Goal: Navigation & Orientation: Understand site structure

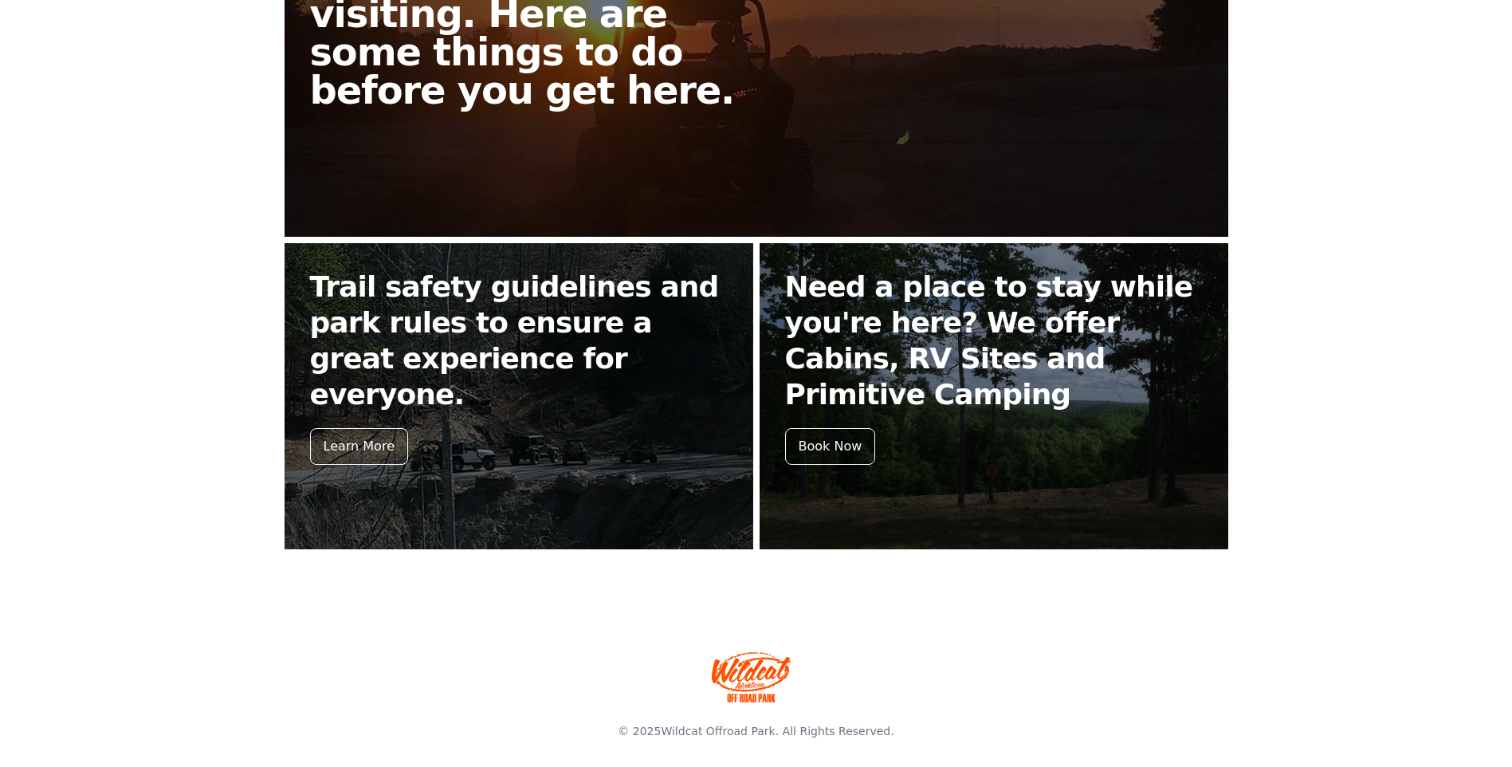
scroll to position [525, 0]
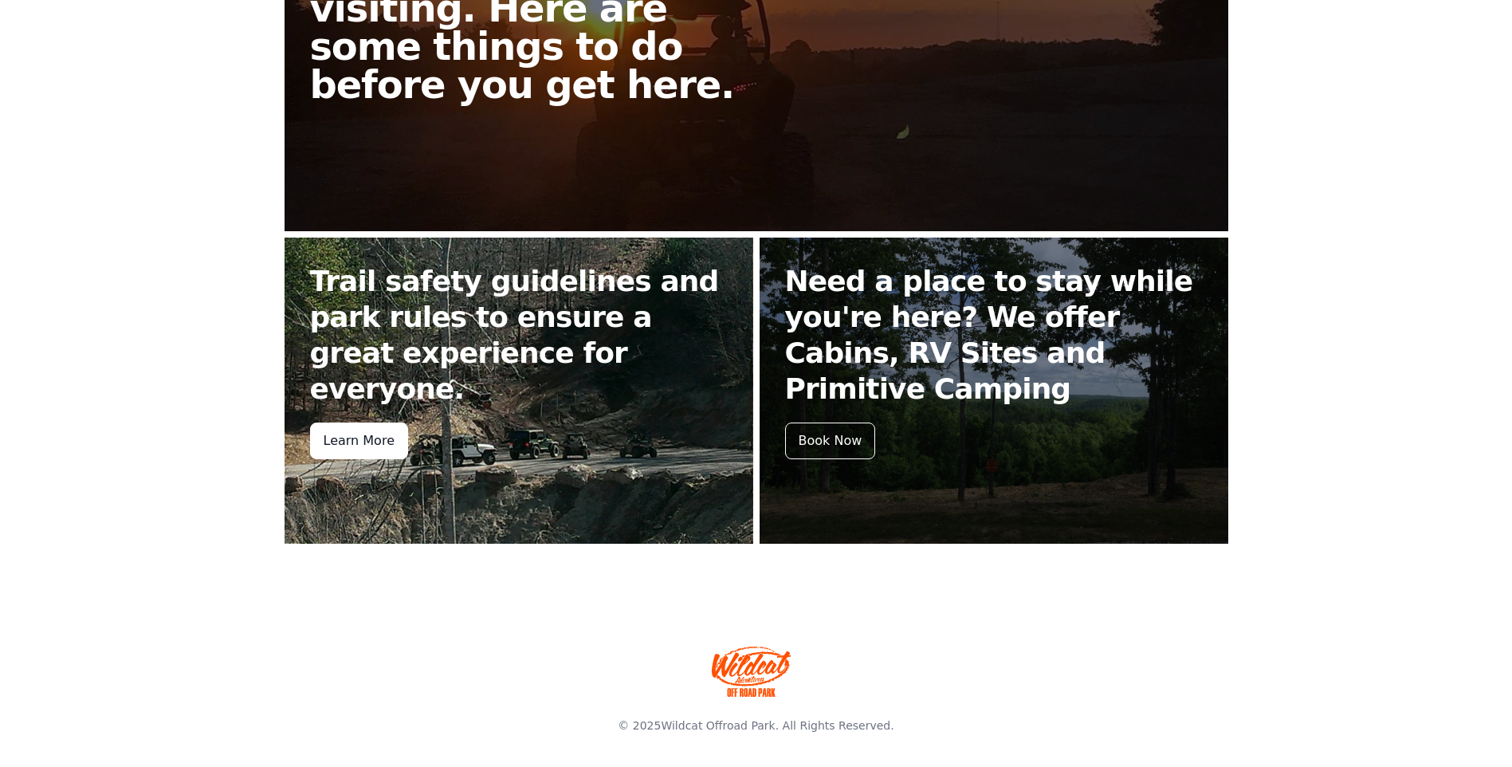
click at [367, 422] on div "Learn More" at bounding box center [359, 440] width 98 height 37
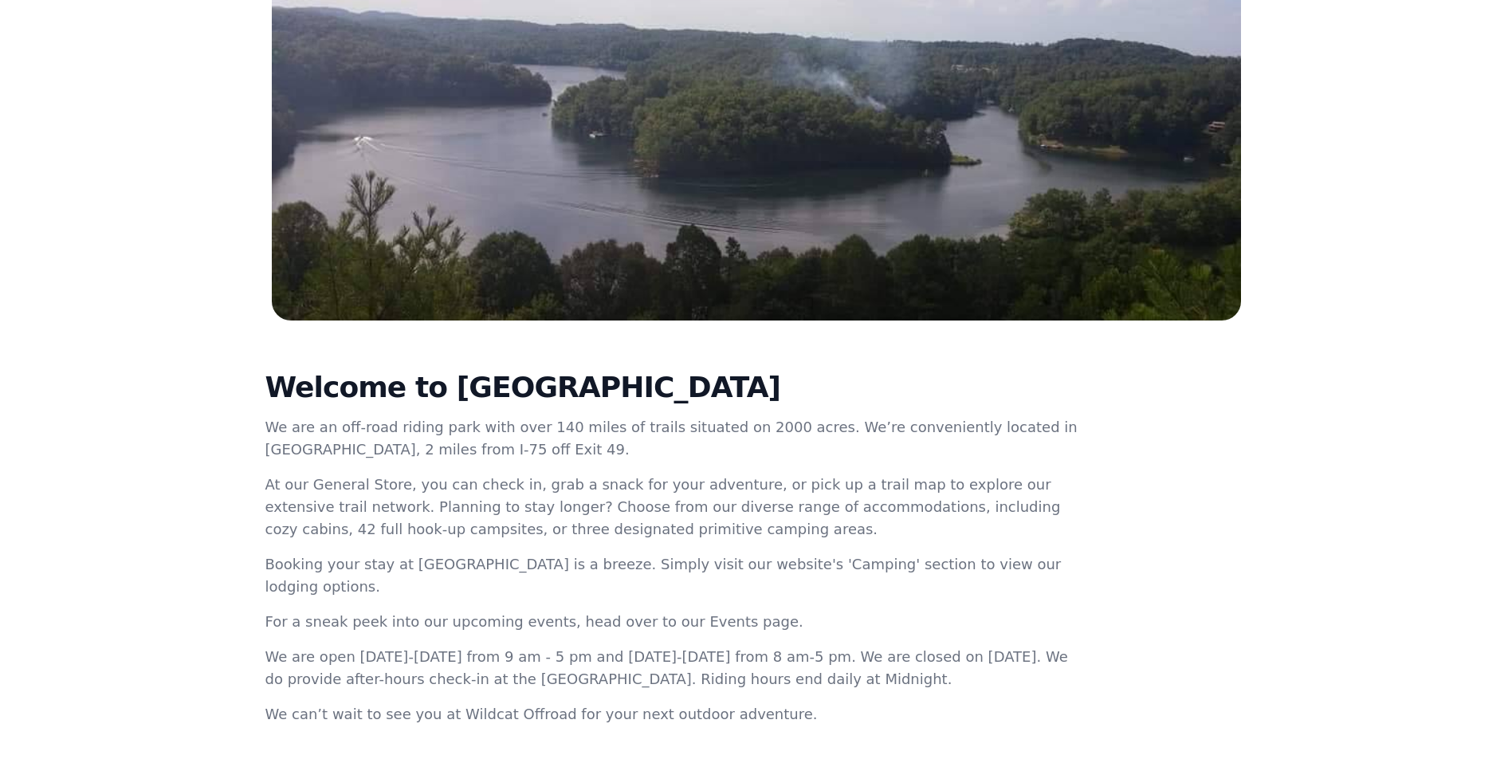
scroll to position [179, 0]
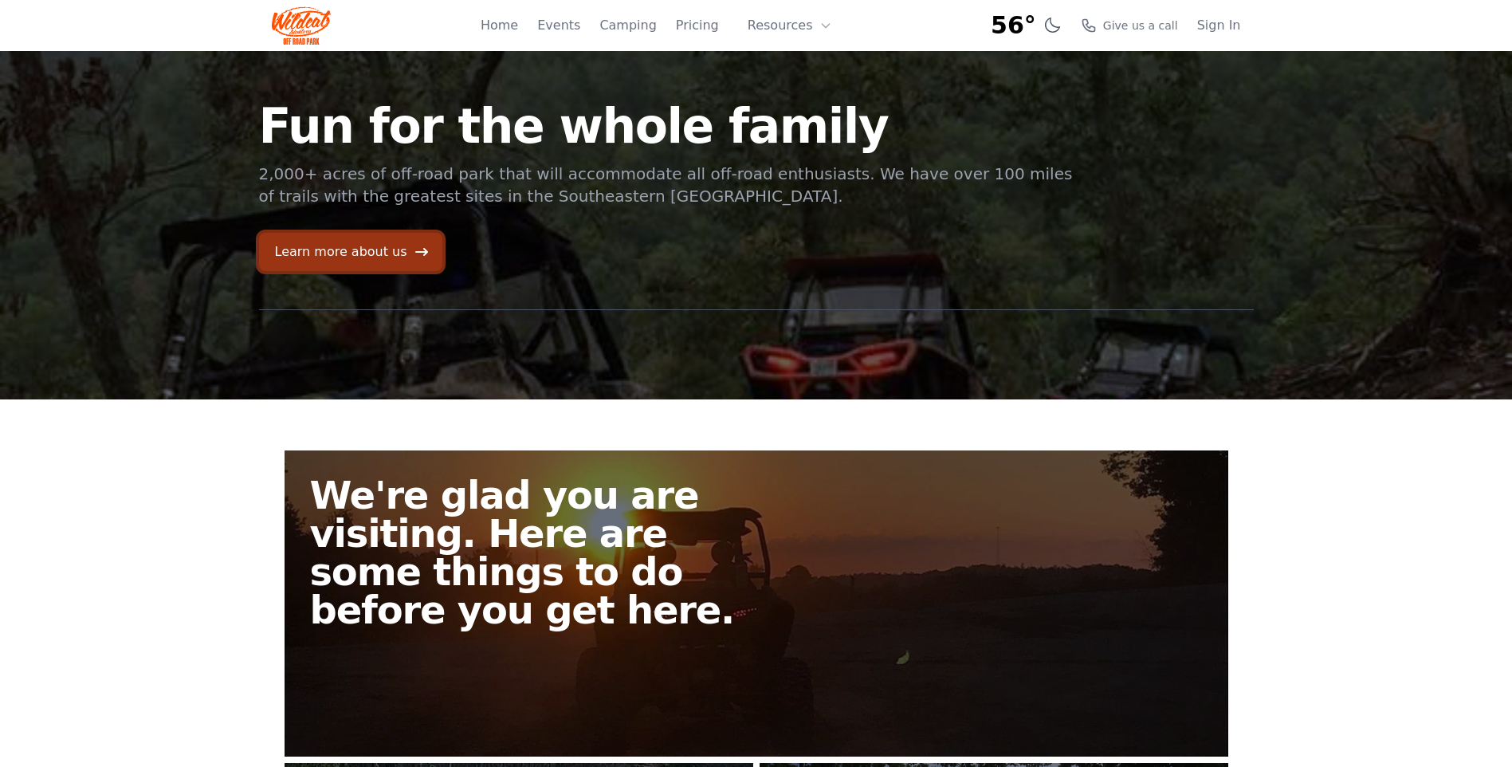
click at [292, 248] on link "Learn more about us" at bounding box center [350, 252] width 183 height 38
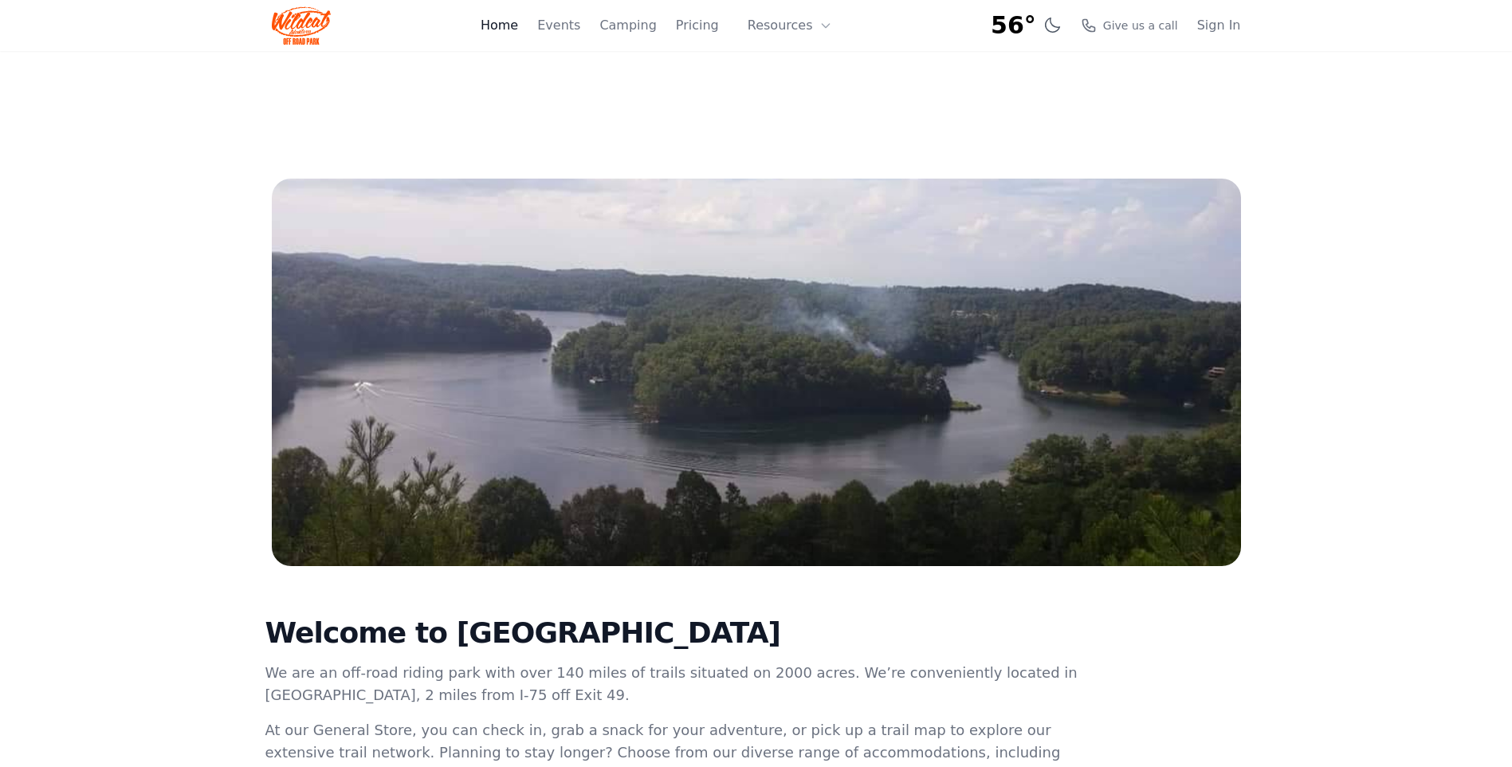
click at [516, 31] on link "Home" at bounding box center [499, 25] width 37 height 19
